Goal: Task Accomplishment & Management: Complete application form

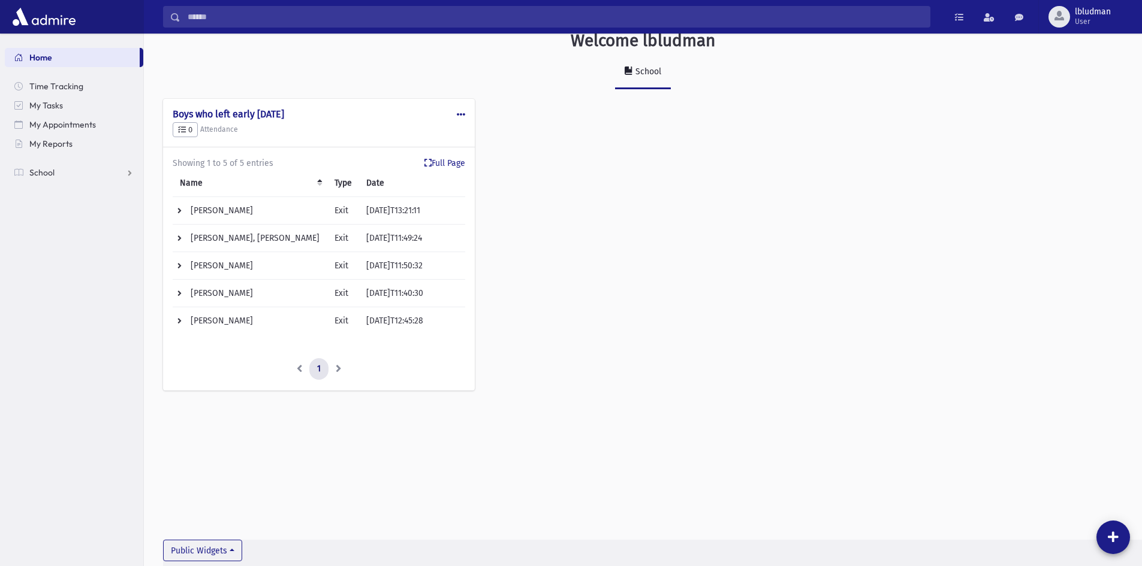
scroll to position [27, 0]
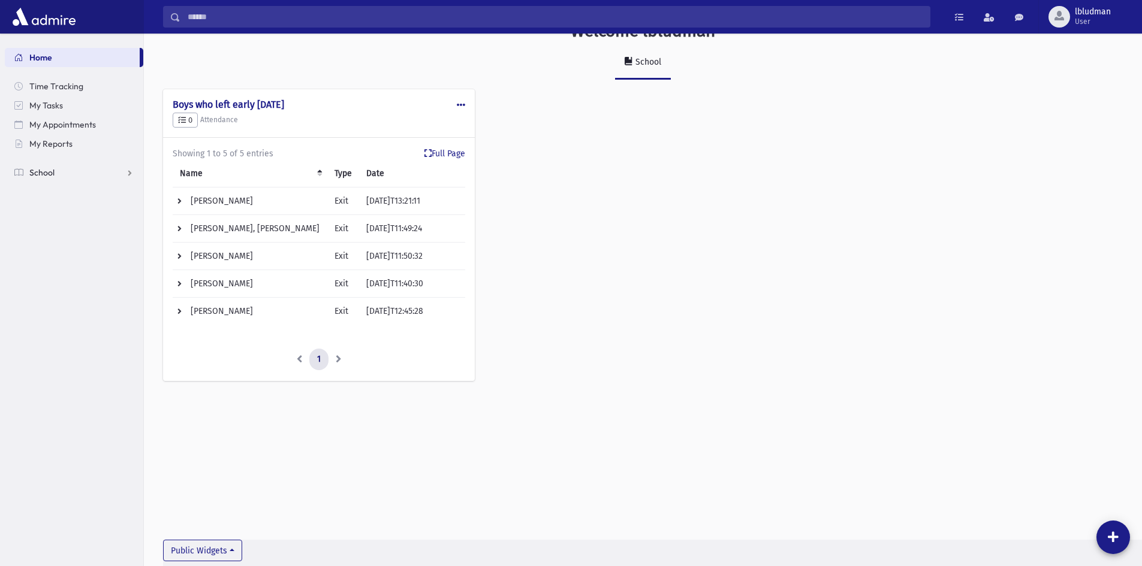
click at [65, 173] on link "School" at bounding box center [74, 172] width 138 height 19
click at [79, 215] on span "Attendance" at bounding box center [58, 211] width 44 height 11
click at [82, 235] on link "Entry" at bounding box center [74, 230] width 138 height 19
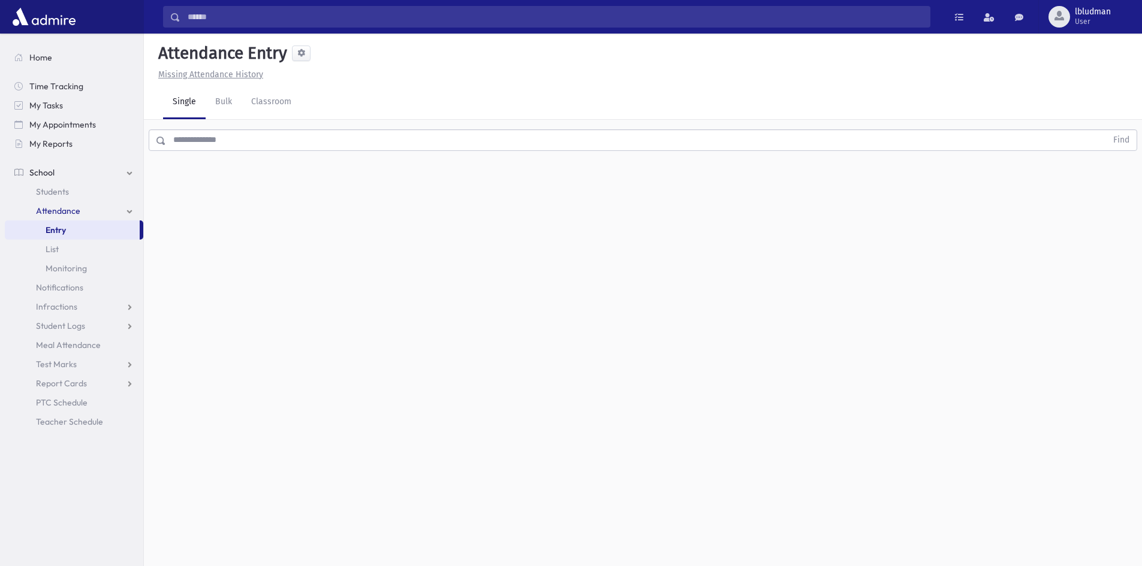
click at [270, 149] on input "text" at bounding box center [636, 140] width 940 height 22
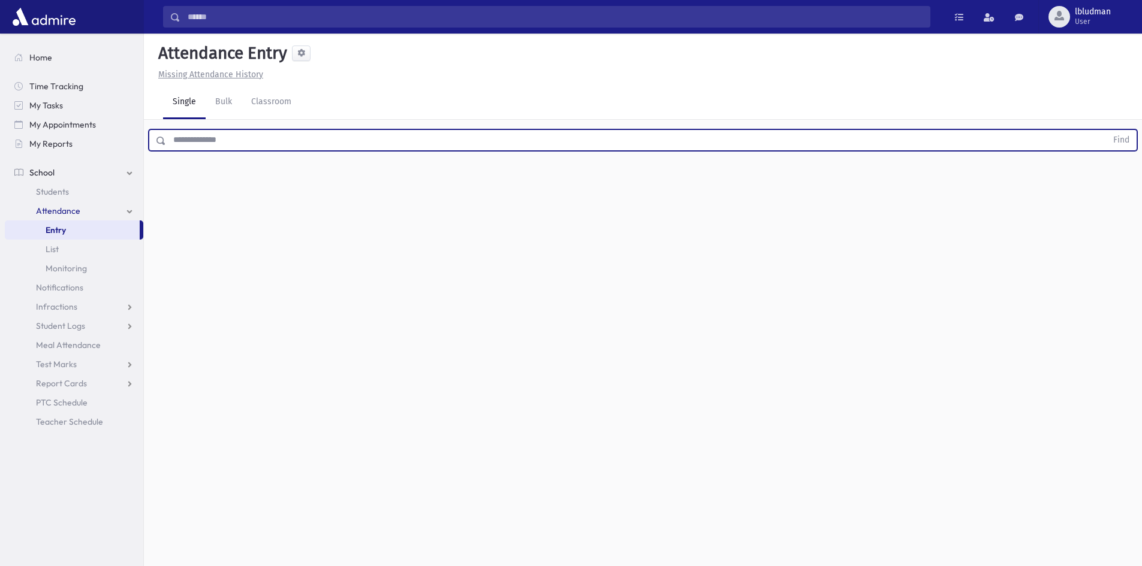
type input "*"
type input "*********"
click at [1106, 130] on button "Find" at bounding box center [1121, 140] width 31 height 20
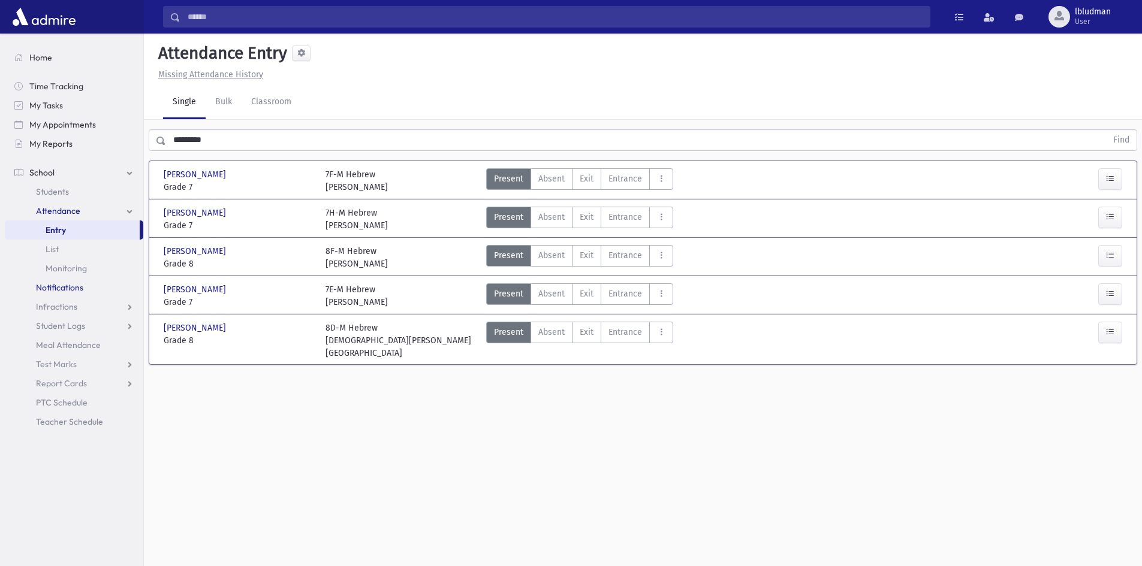
click at [83, 285] on span "Notifications" at bounding box center [59, 287] width 47 height 11
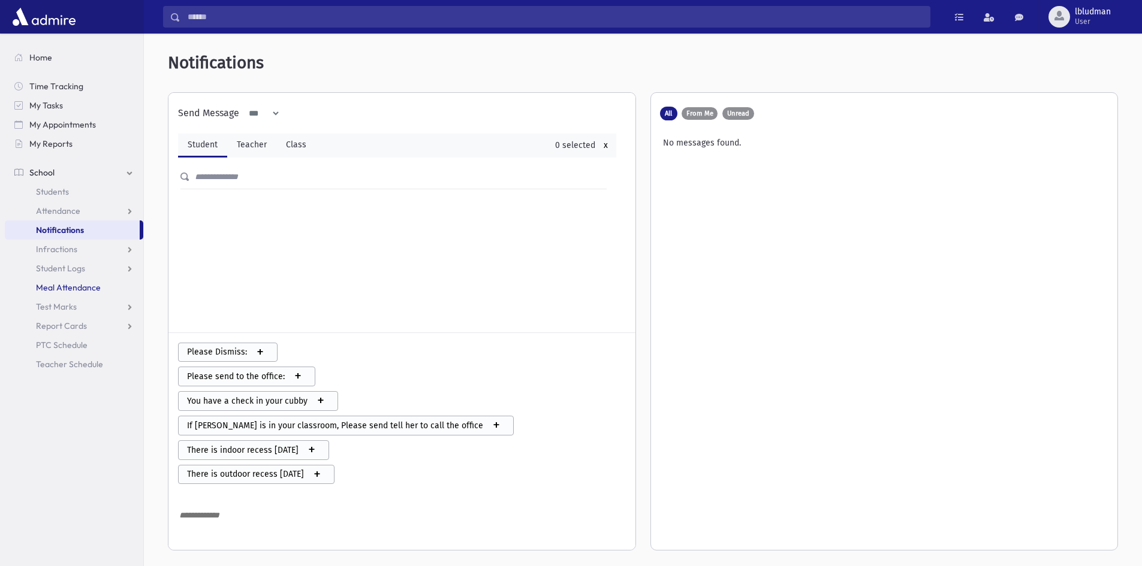
click at [76, 290] on span "Meal Attendance" at bounding box center [68, 287] width 65 height 11
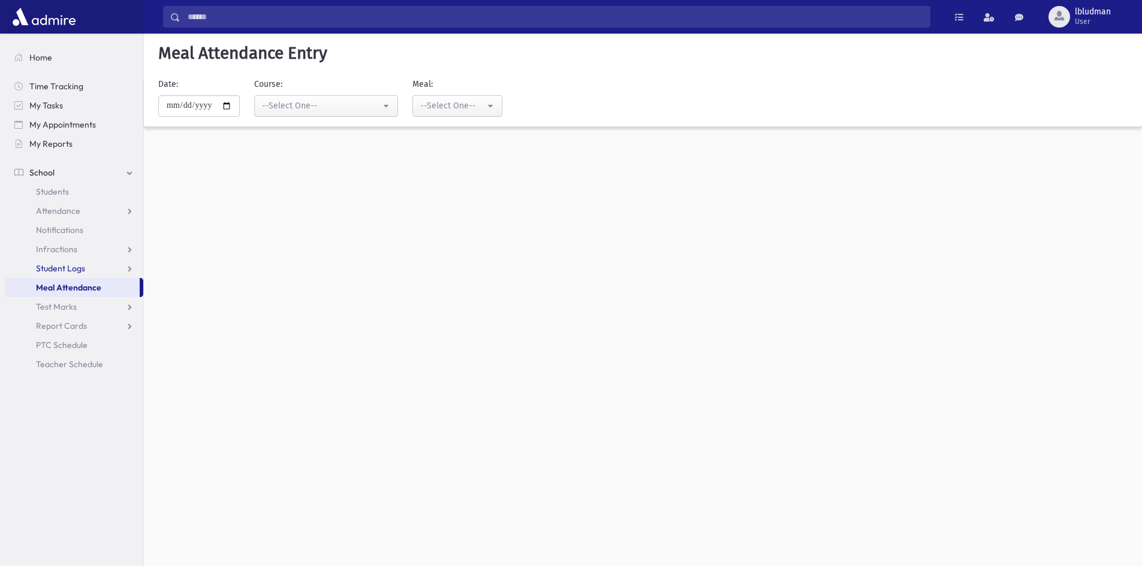
click at [75, 273] on span "Student Logs" at bounding box center [60, 268] width 49 height 11
click at [47, 251] on span "Infractions" at bounding box center [56, 249] width 41 height 11
click at [60, 265] on span "Entry" at bounding box center [56, 268] width 20 height 11
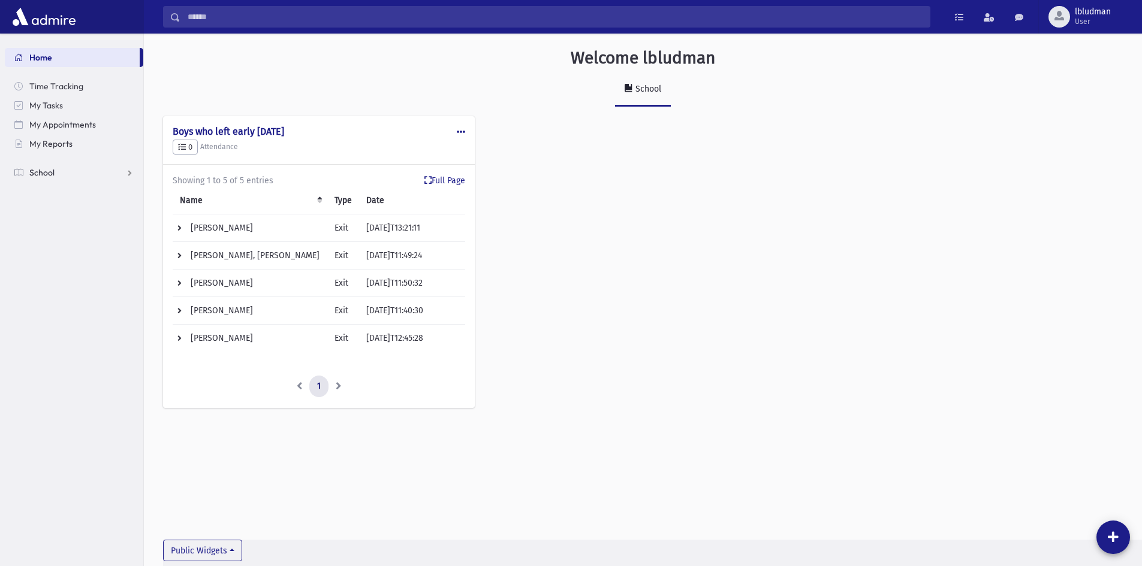
click at [101, 173] on link "School" at bounding box center [74, 172] width 138 height 19
click at [91, 188] on link "Students" at bounding box center [74, 191] width 138 height 19
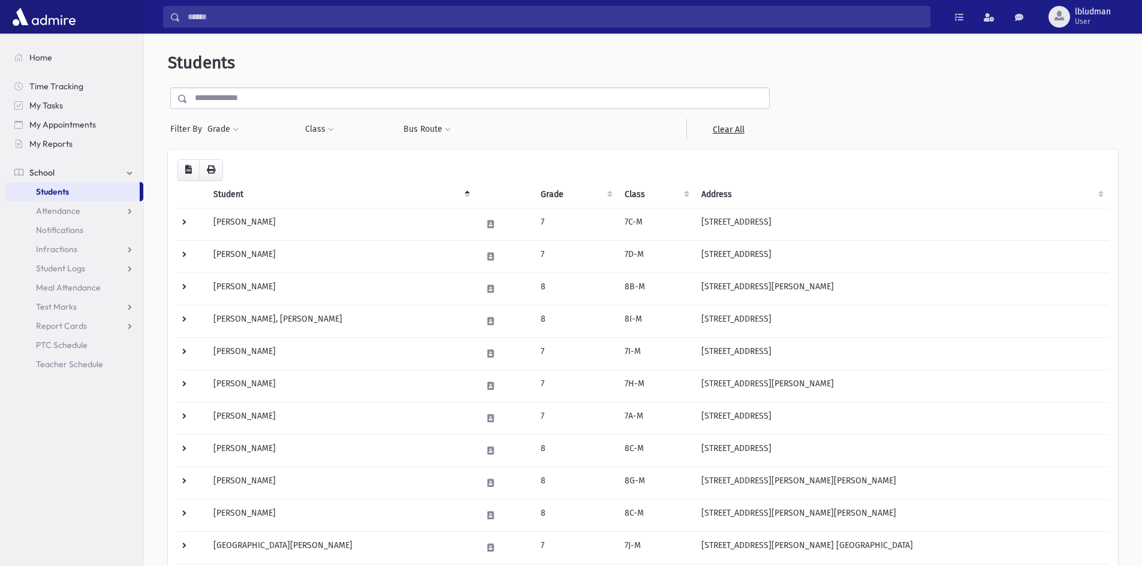
click at [245, 107] on input "text" at bounding box center [478, 99] width 581 height 22
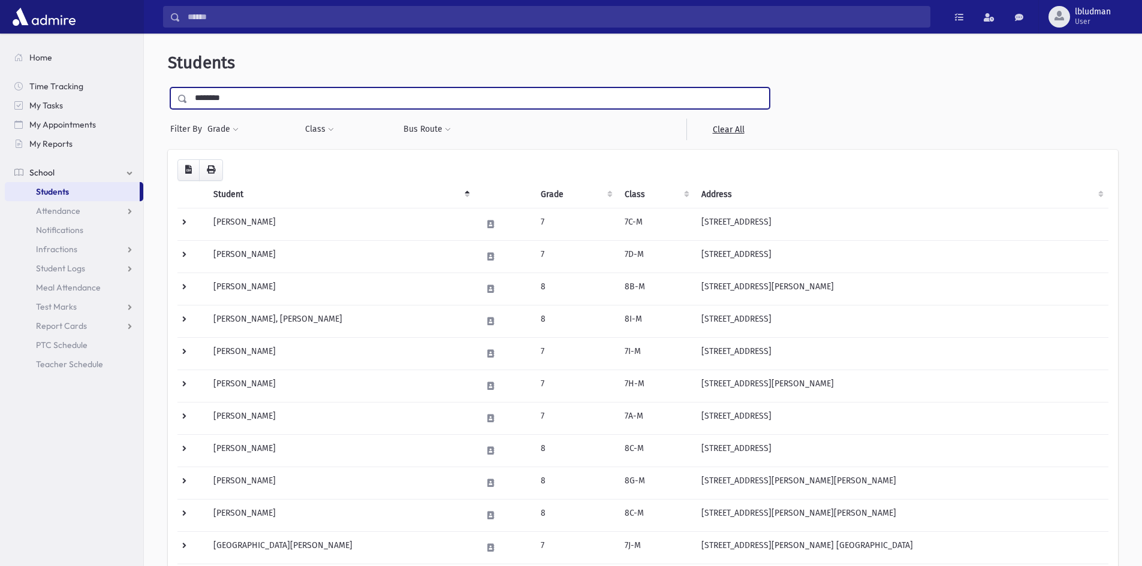
type input "********"
click at [168, 88] on input "submit" at bounding box center [185, 96] width 34 height 16
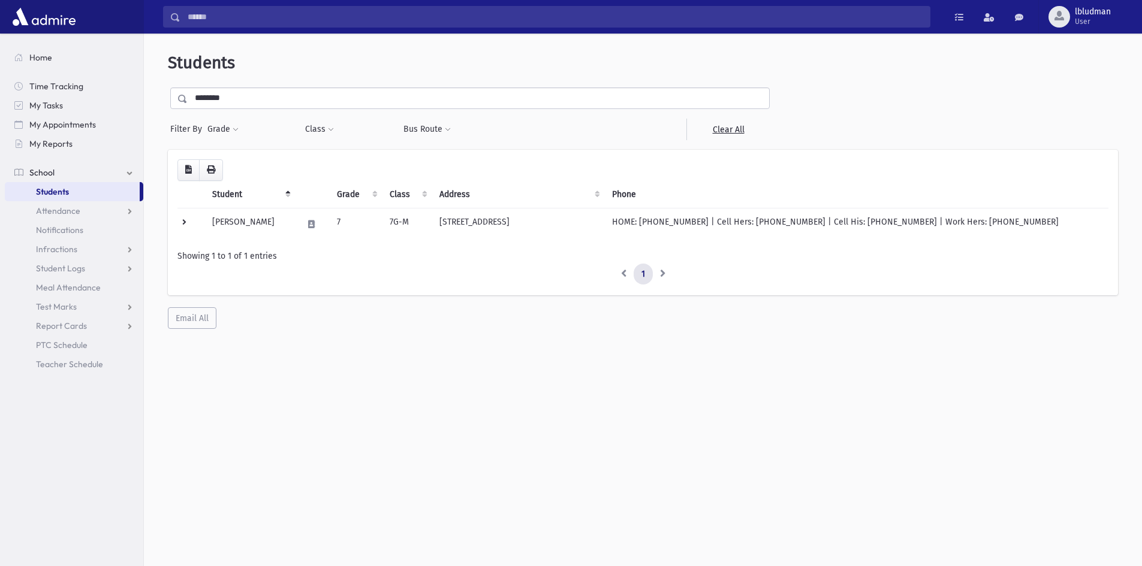
click at [170, 13] on span at bounding box center [172, 18] width 17 height 22
drag, startPoint x: 170, startPoint y: 13, endPoint x: 368, endPoint y: 433, distance: 464.4
click at [368, 433] on div "Students ******** Filter By Grade * * * * * * * * * * Filter Class ** *** ** **" at bounding box center [643, 304] width 998 height 533
